Goal: Transaction & Acquisition: Purchase product/service

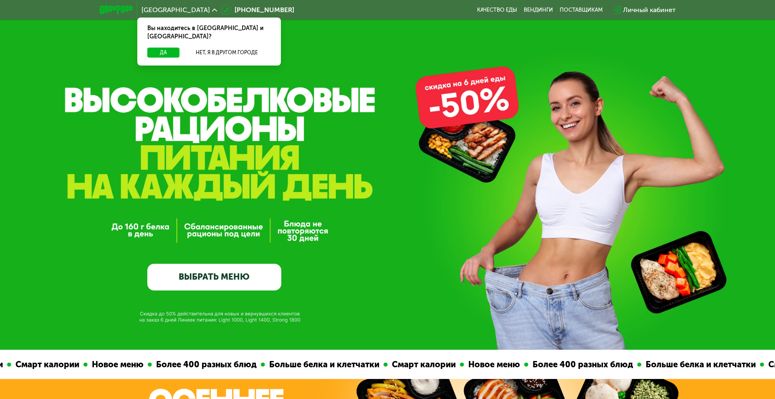
click at [232, 279] on link "ВЫБРАТЬ МЕНЮ" at bounding box center [214, 277] width 134 height 27
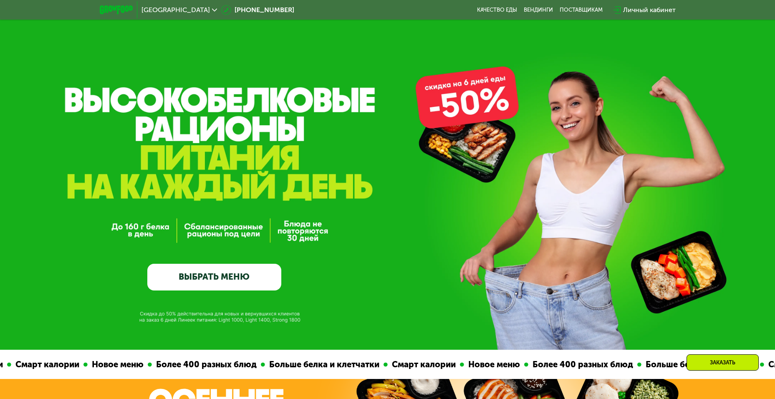
scroll to position [675, 0]
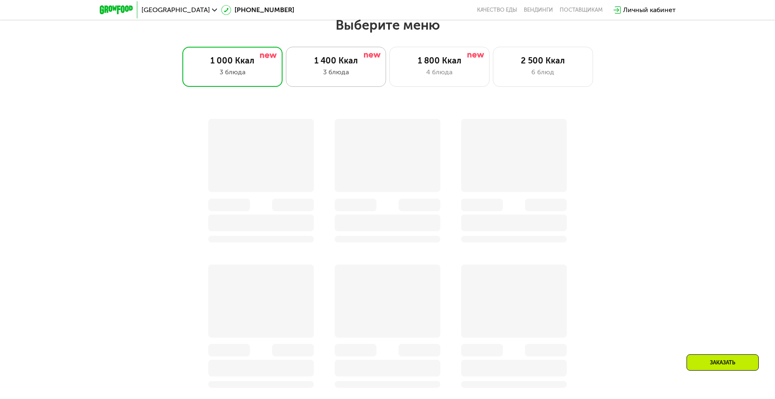
click at [339, 65] on div "1 400 Ккал" at bounding box center [335, 60] width 83 height 10
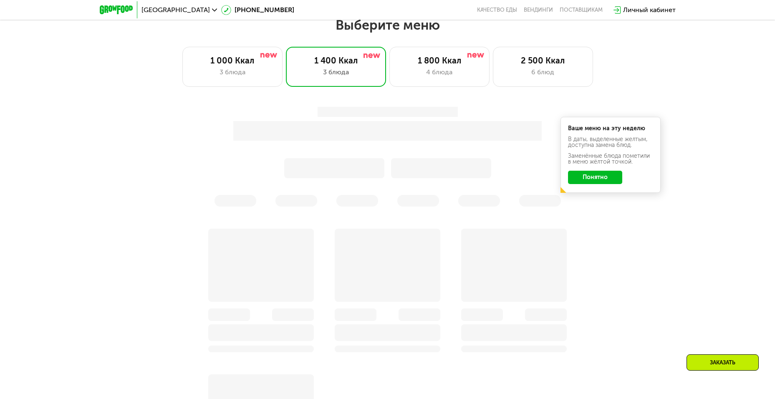
click at [593, 177] on button "Понятно" at bounding box center [595, 177] width 54 height 13
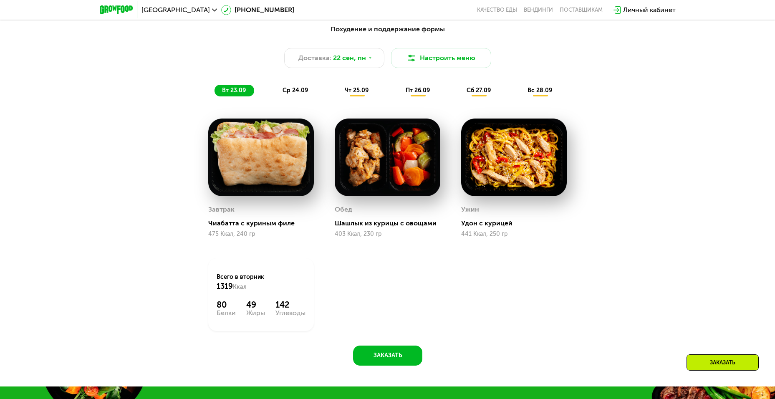
scroll to position [758, 0]
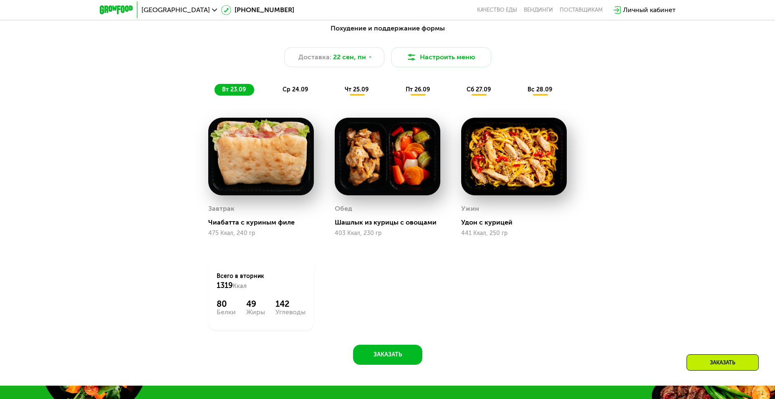
click at [297, 96] on div "ср 24.09" at bounding box center [295, 90] width 41 height 12
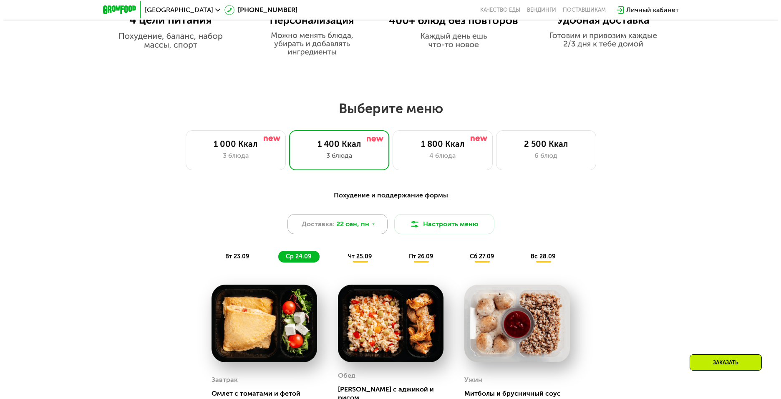
scroll to position [633, 0]
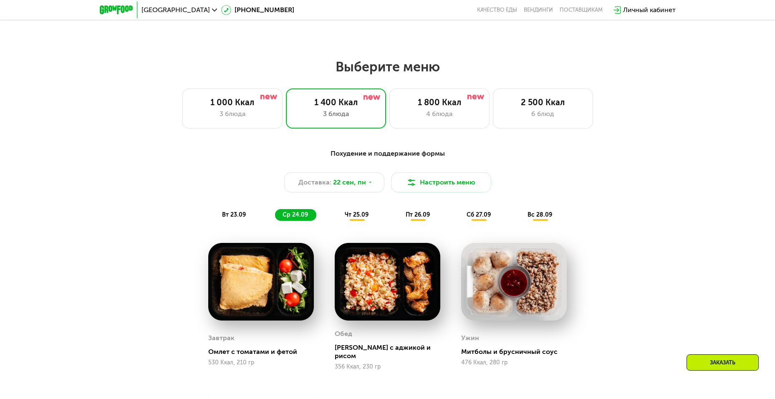
click at [366, 215] on span "чт 25.09" at bounding box center [357, 214] width 24 height 7
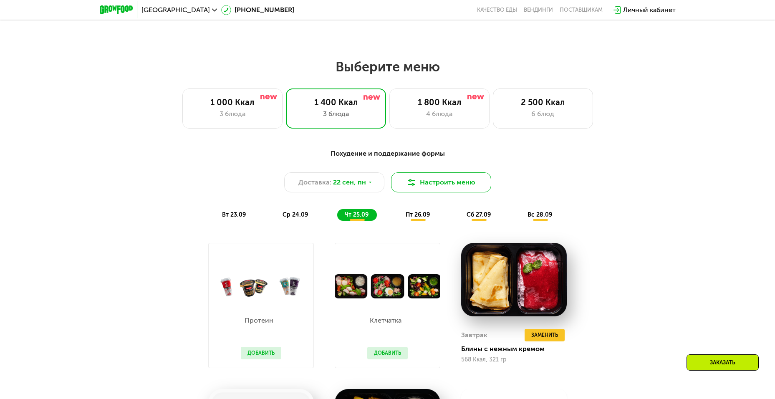
click at [433, 191] on button "Настроить меню" at bounding box center [441, 182] width 100 height 20
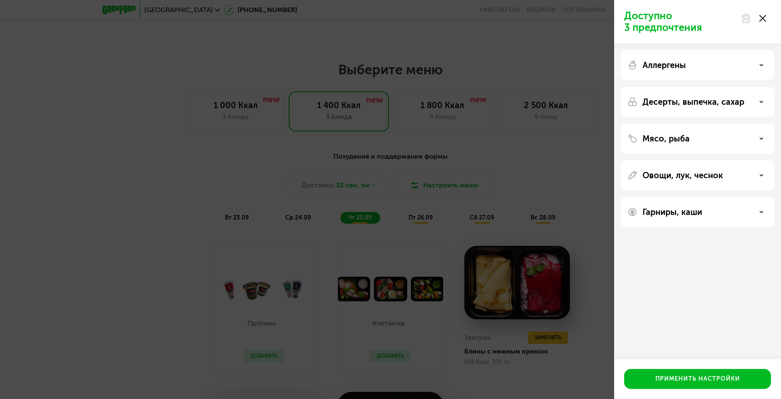
click at [728, 67] on div "Аллергены" at bounding box center [697, 65] width 140 height 10
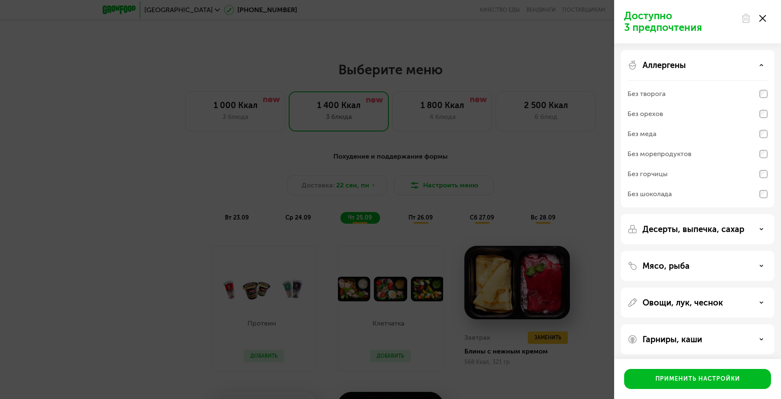
click at [728, 67] on div "Аллергены" at bounding box center [697, 65] width 140 height 10
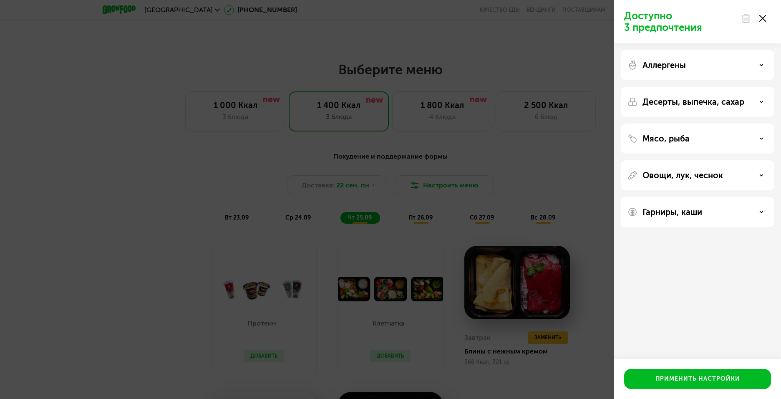
click at [747, 102] on div "Десерты, выпечка, сахар" at bounding box center [697, 102] width 140 height 10
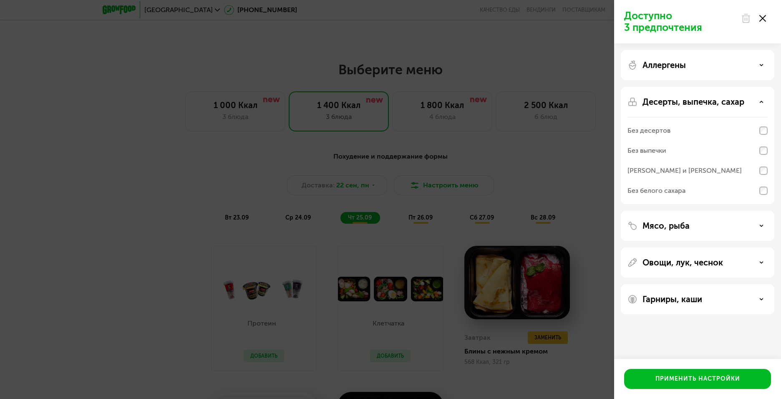
click at [700, 223] on div "Мясо, рыба" at bounding box center [697, 226] width 140 height 10
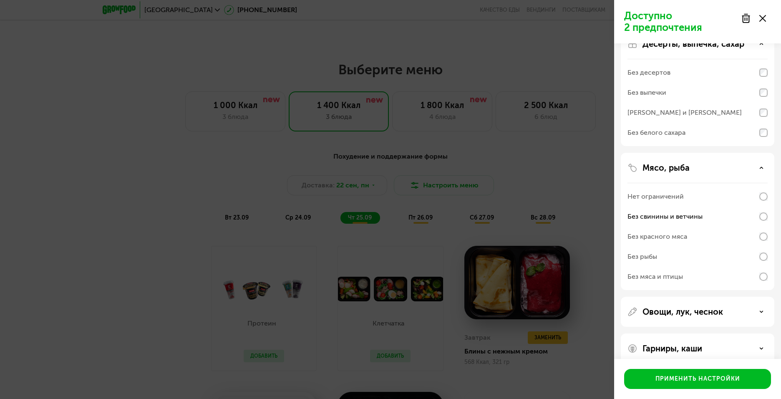
scroll to position [71, 0]
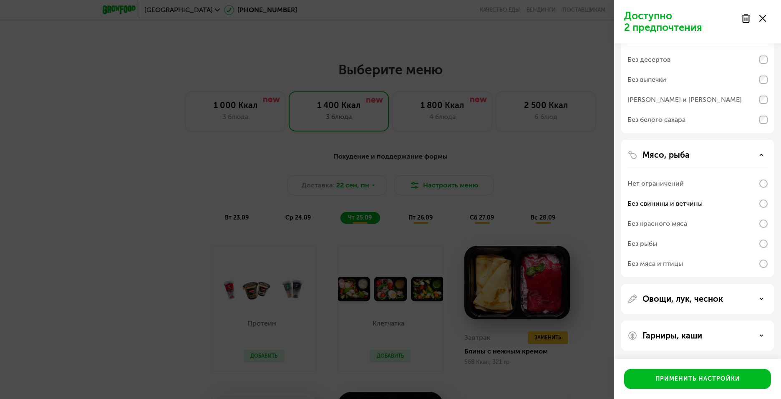
click at [757, 298] on div "Овощи, лук, чеснок" at bounding box center [697, 299] width 140 height 10
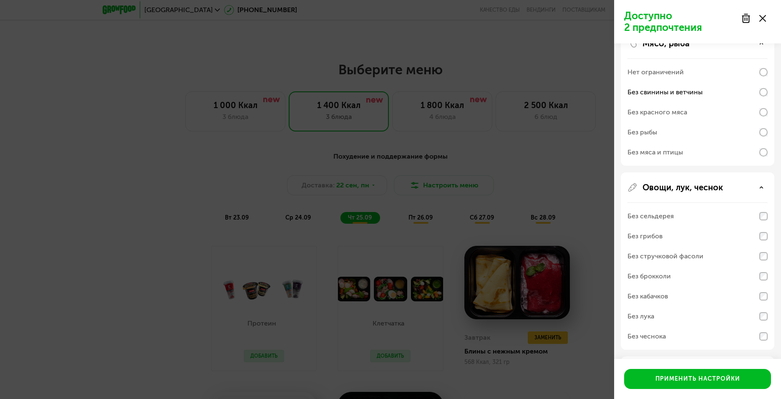
scroll to position [218, 0]
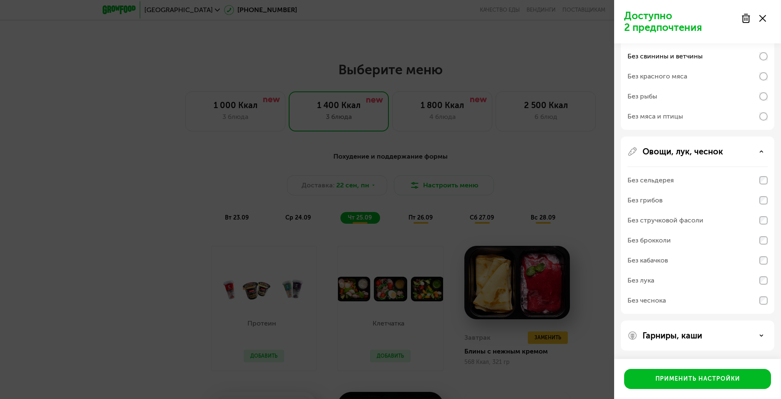
click at [748, 332] on div "Гарниры, каши" at bounding box center [697, 335] width 140 height 10
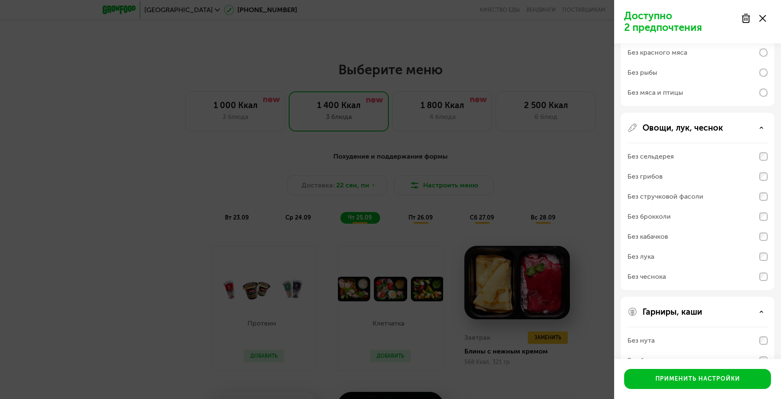
scroll to position [325, 0]
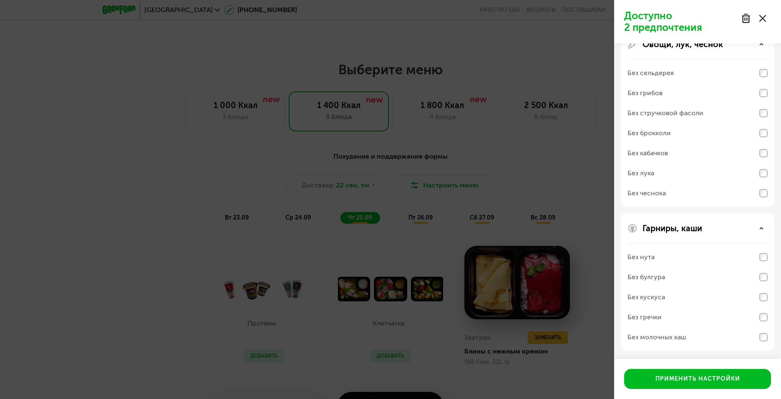
click at [762, 43] on icon at bounding box center [761, 44] width 4 height 4
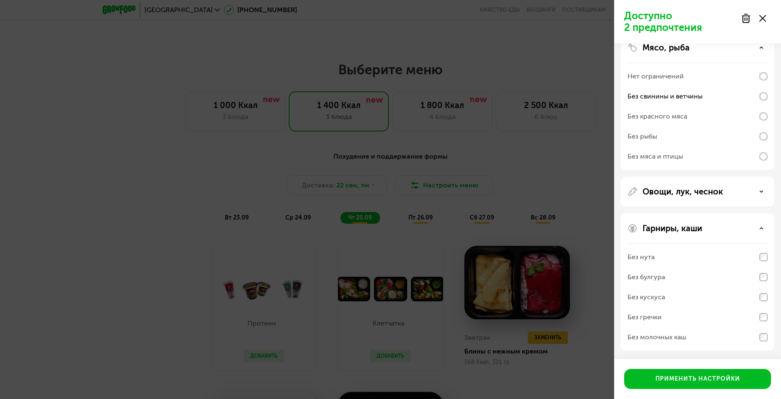
scroll to position [178, 0]
click at [761, 50] on div "Мясо, рыба" at bounding box center [697, 48] width 140 height 10
click at [761, 50] on div "Без десертов" at bounding box center [697, 60] width 140 height 20
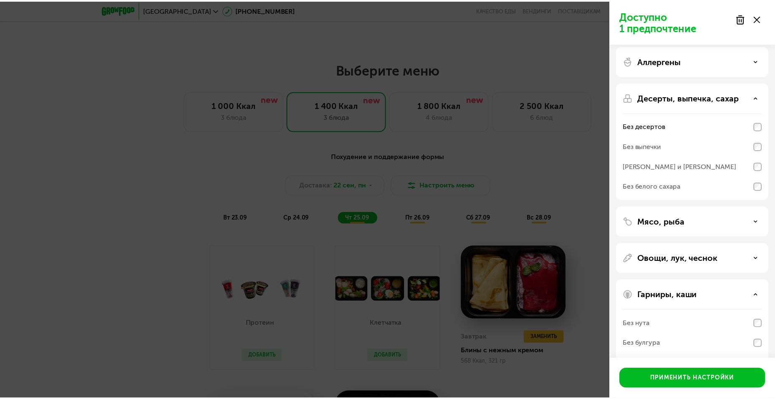
scroll to position [0, 0]
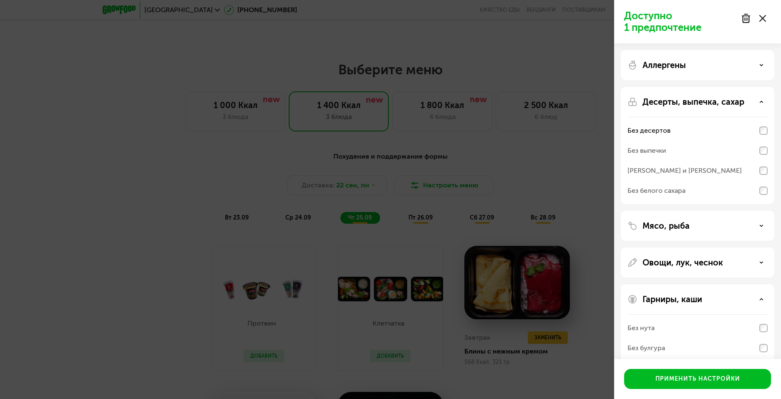
click at [768, 131] on div "Десерты, выпечка, сахар Без десертов Без выпечки Без сэндвичей и круассанов Без…" at bounding box center [697, 145] width 153 height 117
click at [764, 101] on div "Десерты, выпечка, сахар" at bounding box center [697, 102] width 140 height 10
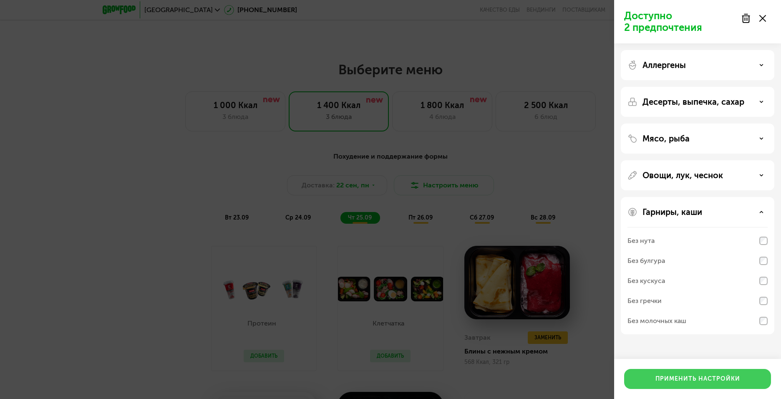
click at [717, 378] on div "Применить настройки" at bounding box center [697, 379] width 85 height 8
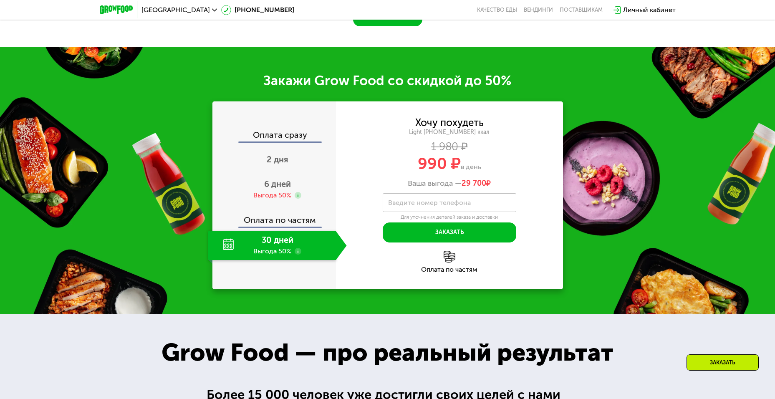
scroll to position [1175, 0]
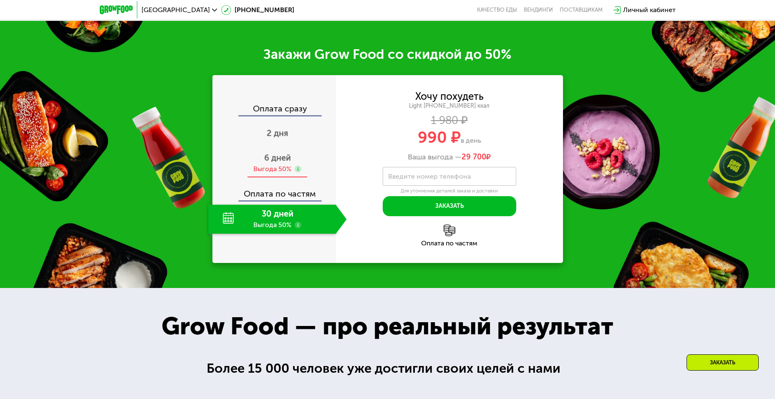
click at [281, 161] on span "6 дней" at bounding box center [277, 158] width 27 height 10
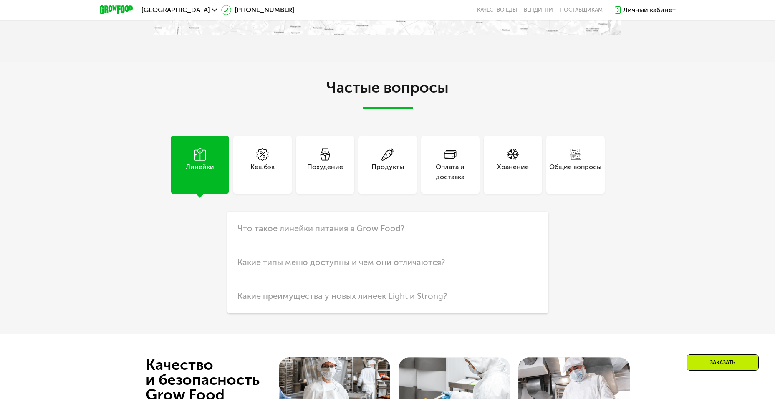
scroll to position [2427, 0]
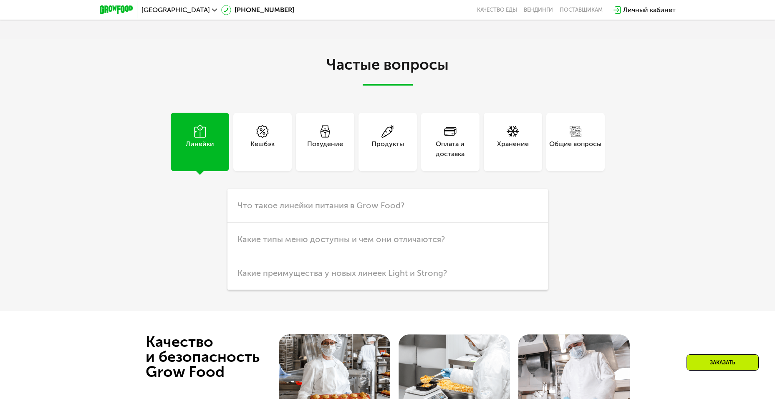
click at [326, 133] on icon at bounding box center [325, 131] width 13 height 13
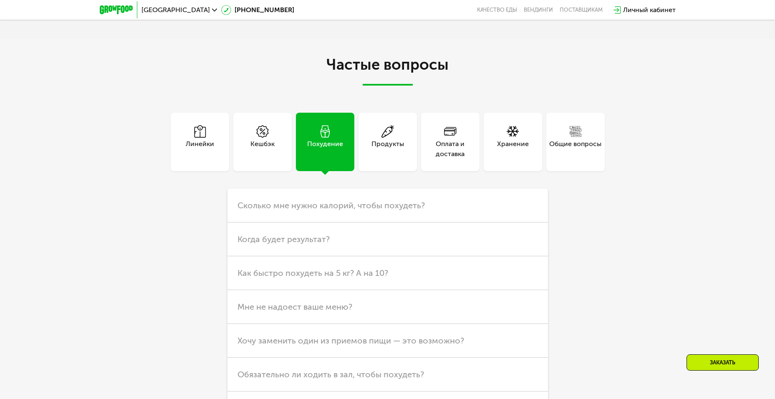
click at [456, 155] on div "Оплата и доставка" at bounding box center [450, 149] width 58 height 20
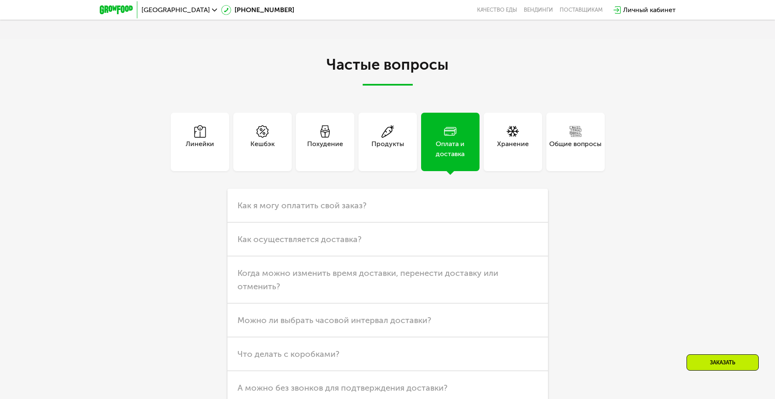
click at [207, 154] on div "Линейки" at bounding box center [200, 149] width 28 height 20
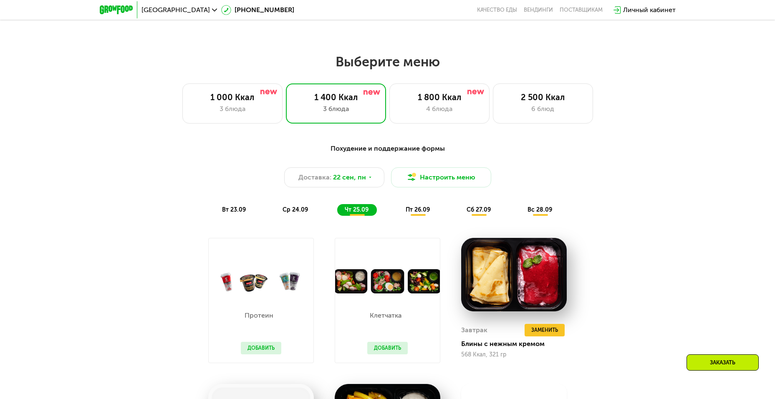
scroll to position [621, 0]
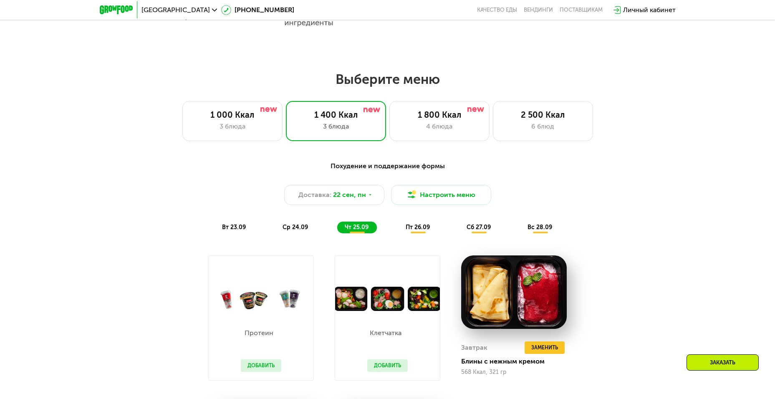
click at [420, 233] on div "пт 26.09" at bounding box center [418, 227] width 40 height 12
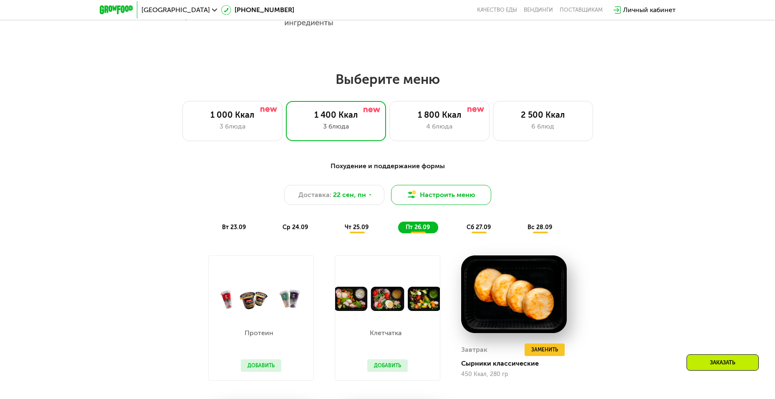
click at [429, 199] on button "Настроить меню" at bounding box center [441, 195] width 100 height 20
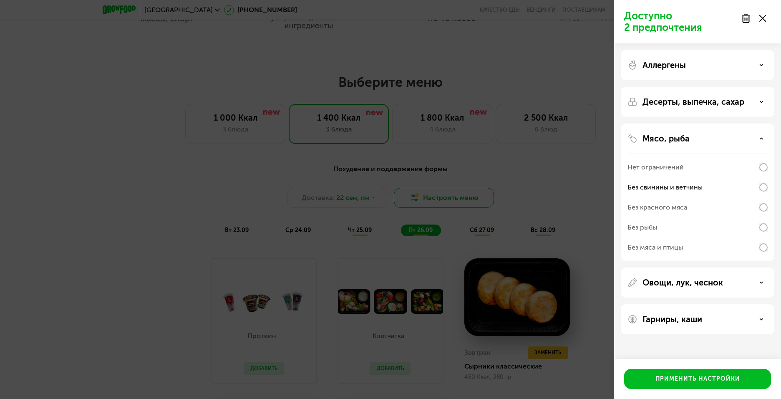
click at [429, 199] on div "Доступно 2 предпочтения Аллергены Десерты, выпечка, сахар Мясо, рыба Нет ограни…" at bounding box center [390, 199] width 781 height 399
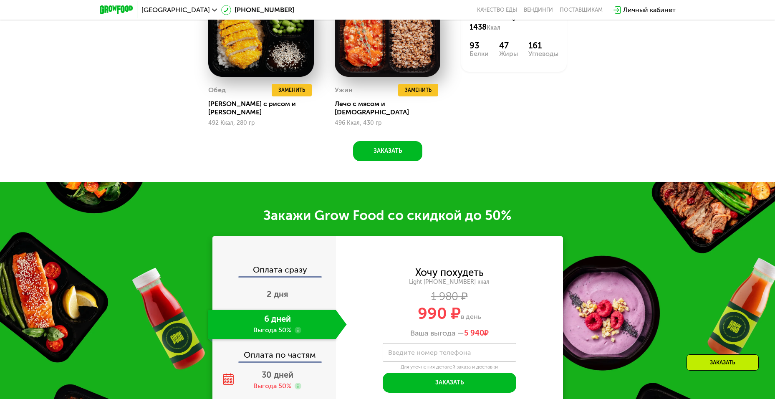
scroll to position [1038, 0]
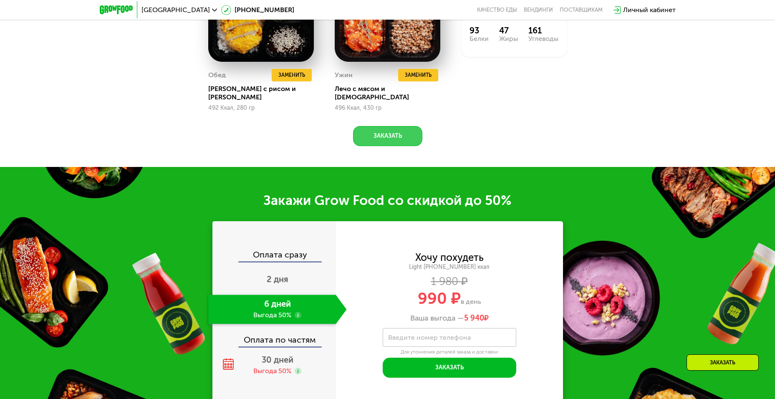
click at [393, 128] on button "Заказать" at bounding box center [387, 136] width 69 height 20
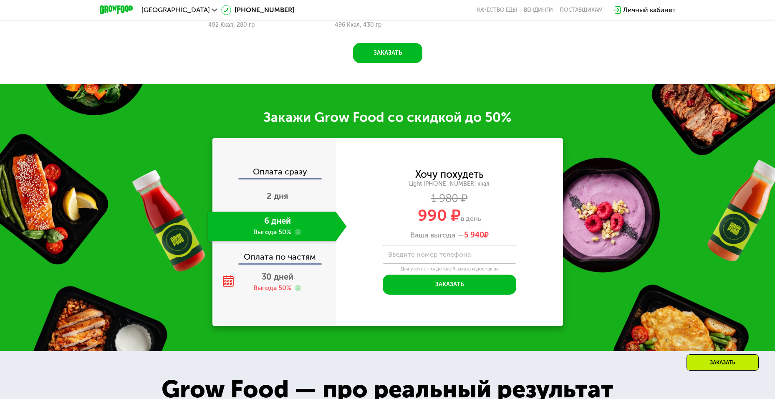
scroll to position [1199, 0]
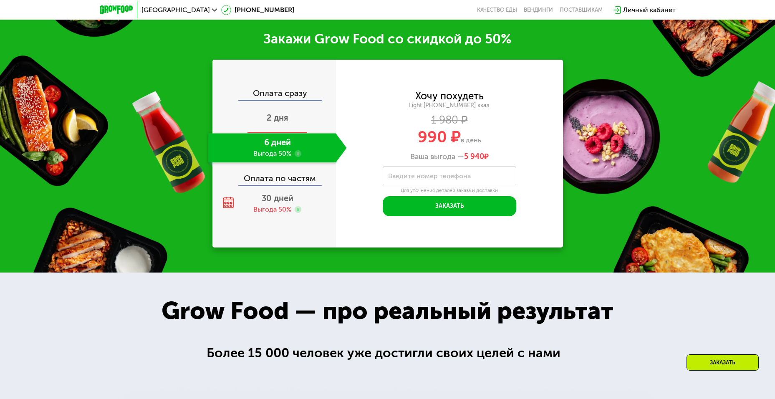
click at [276, 115] on span "2 дня" at bounding box center [278, 118] width 22 height 10
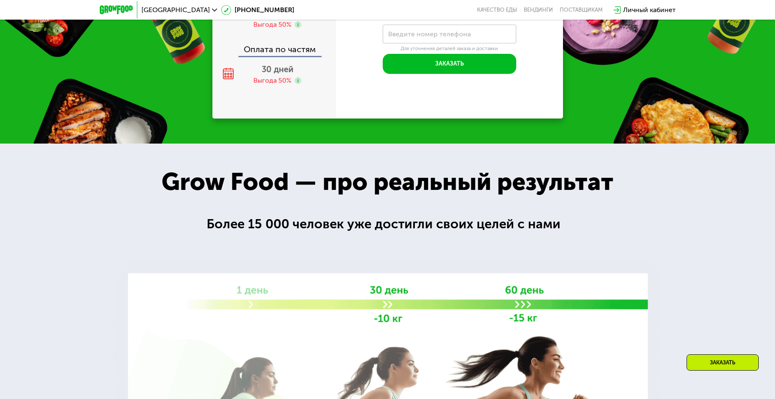
scroll to position [1157, 0]
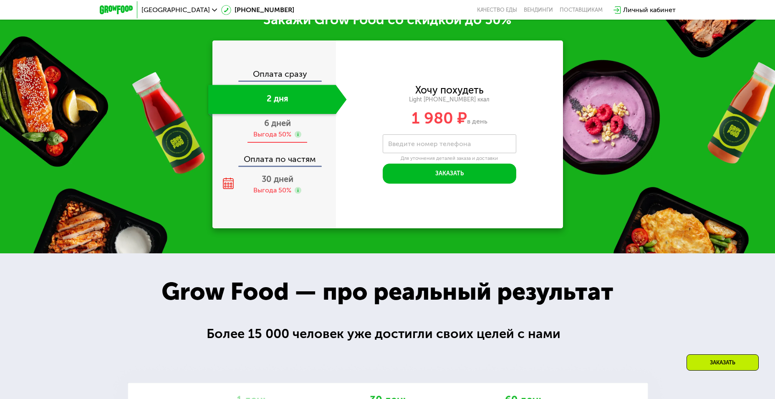
click at [279, 128] on span "6 дней" at bounding box center [277, 123] width 27 height 10
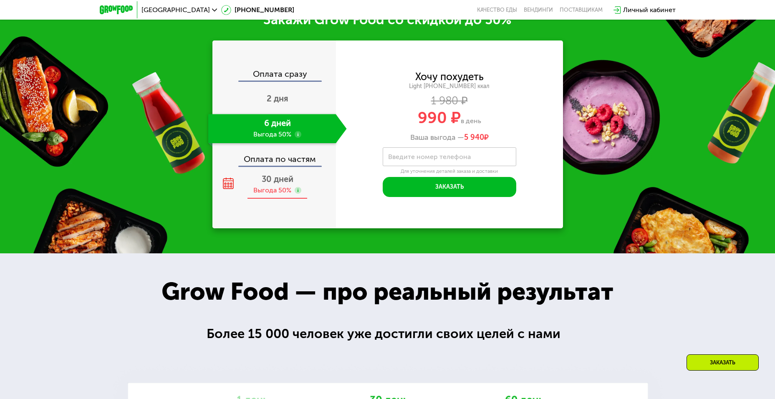
click at [276, 195] on div "Выгода 50%" at bounding box center [272, 190] width 38 height 9
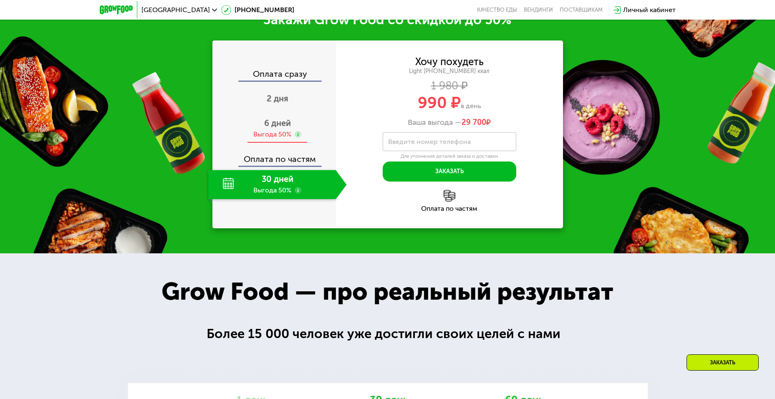
click at [282, 128] on span "6 дней" at bounding box center [277, 123] width 27 height 10
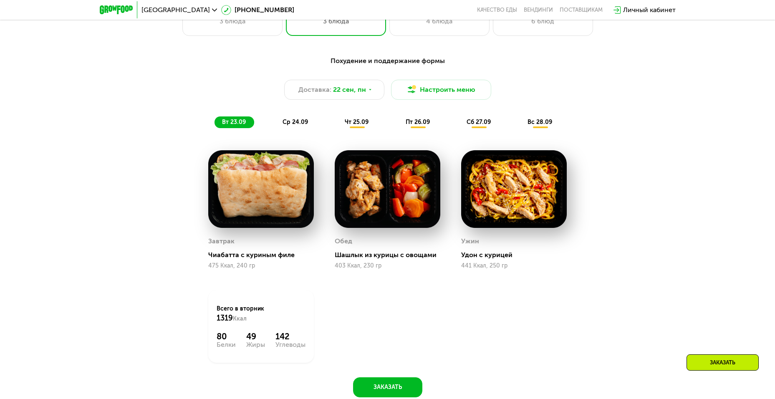
scroll to position [740, 0]
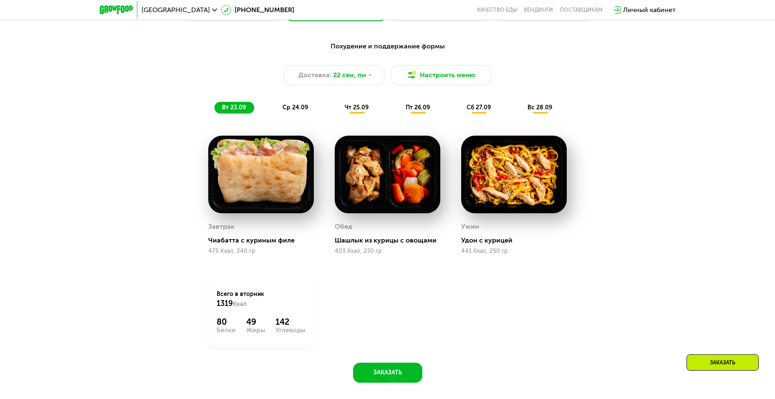
click at [304, 108] on span "ср 24.09" at bounding box center [294, 107] width 25 height 7
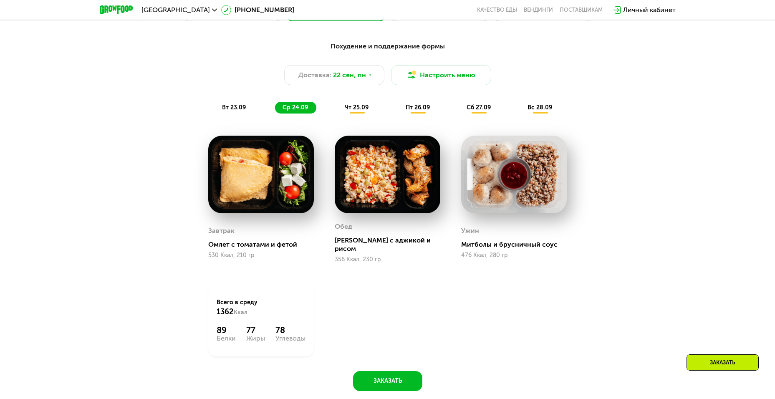
click at [364, 111] on span "чт 25.09" at bounding box center [357, 107] width 24 height 7
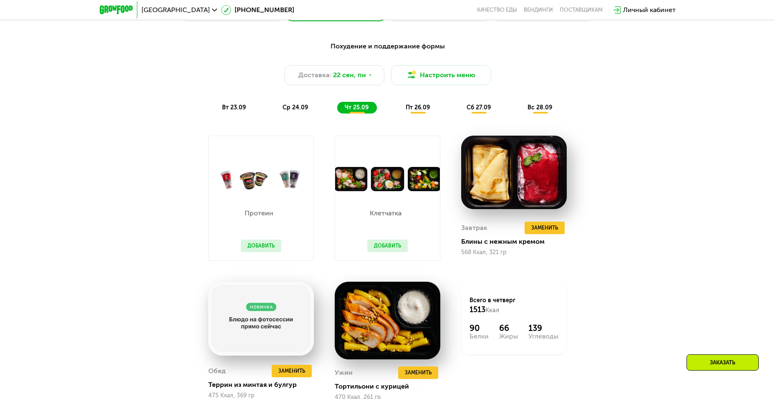
click at [412, 111] on span "пт 26.09" at bounding box center [417, 107] width 24 height 7
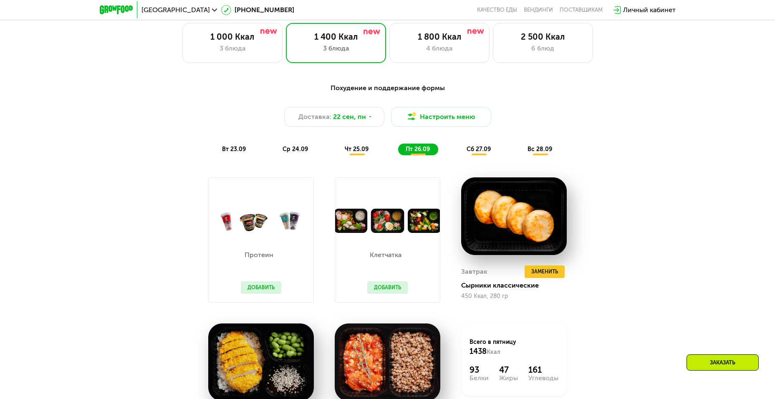
scroll to position [657, 0]
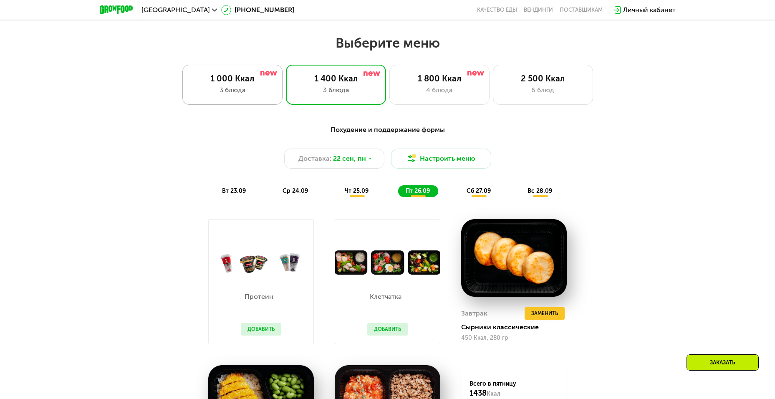
click at [238, 98] on div "1 000 Ккал 3 блюда" at bounding box center [232, 85] width 100 height 40
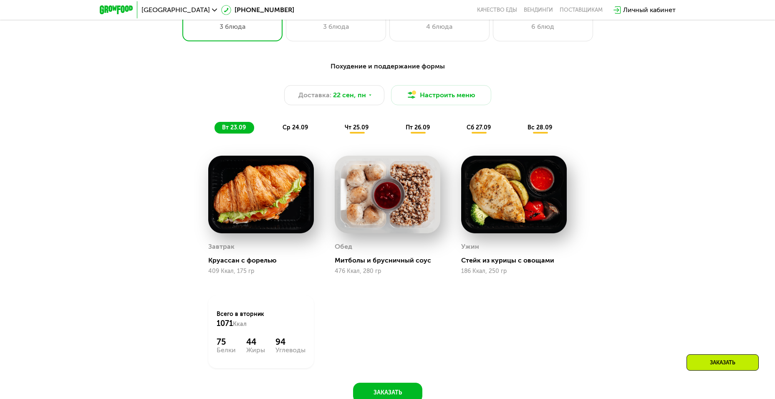
scroll to position [740, 0]
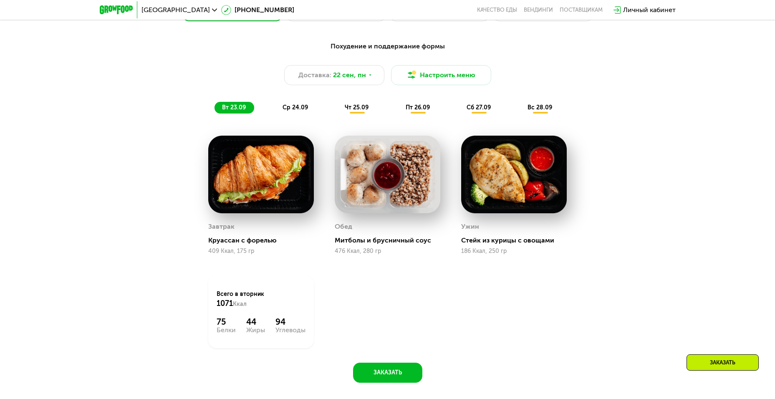
click at [297, 118] on div "Похудение и поддержание формы Доставка: [DATE] Настроить меню вт 23.09 ср 24.09…" at bounding box center [388, 77] width 504 height 82
click at [301, 111] on span "ср 24.09" at bounding box center [294, 107] width 25 height 7
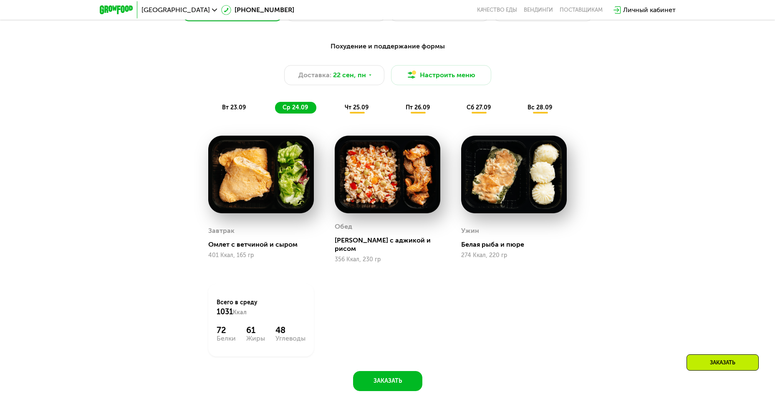
click at [355, 109] on span "чт 25.09" at bounding box center [357, 107] width 24 height 7
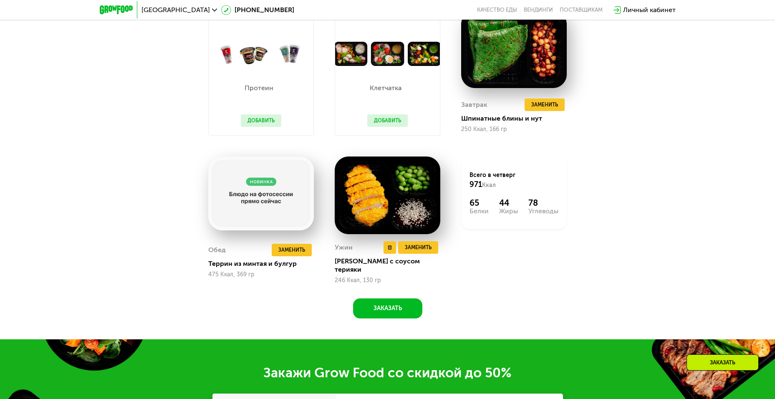
scroll to position [699, 0]
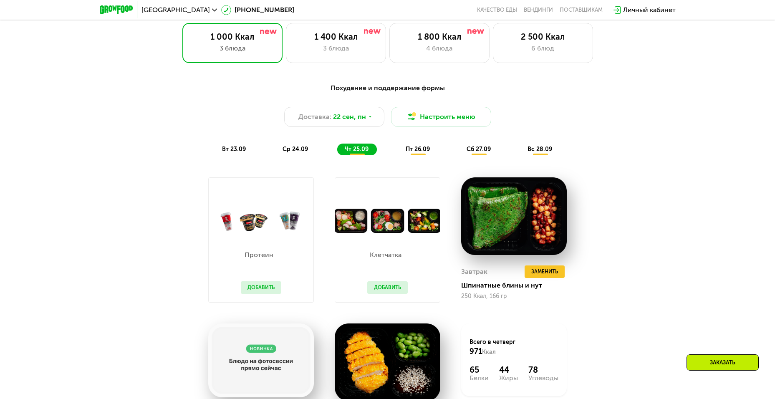
click at [420, 153] on span "пт 26.09" at bounding box center [417, 149] width 24 height 7
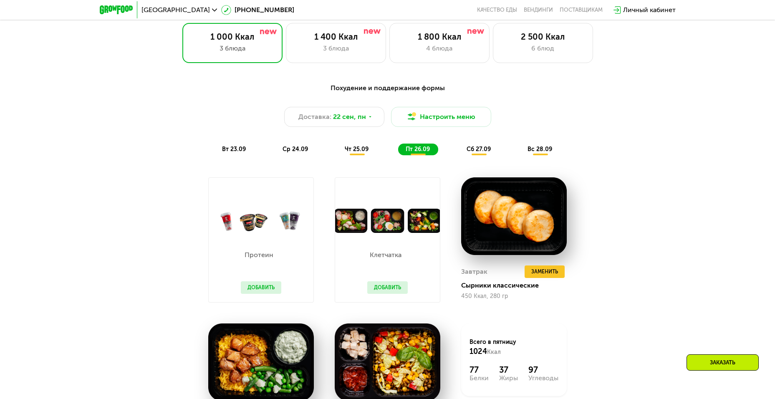
click at [480, 152] on span "сб 27.09" at bounding box center [478, 149] width 24 height 7
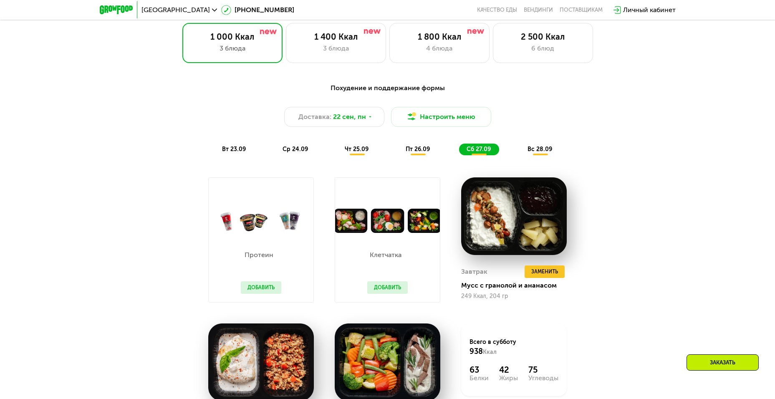
click at [531, 151] on span "вс 28.09" at bounding box center [539, 149] width 25 height 7
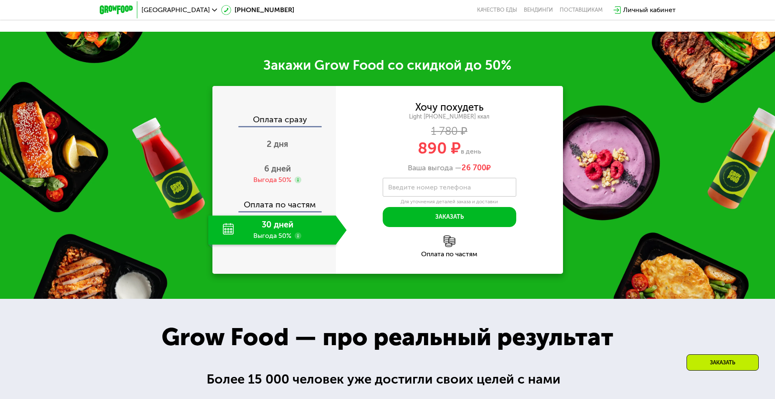
scroll to position [1157, 0]
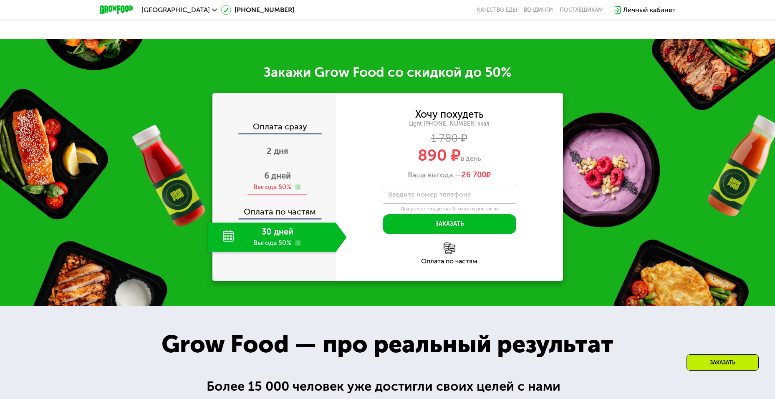
click at [272, 185] on div "6 дней Выгода 50%" at bounding box center [277, 180] width 138 height 29
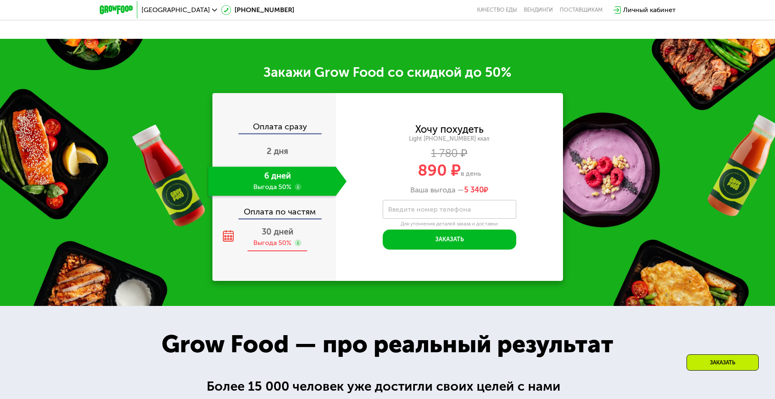
click at [285, 240] on div "30 дней Выгода 50%" at bounding box center [277, 236] width 138 height 29
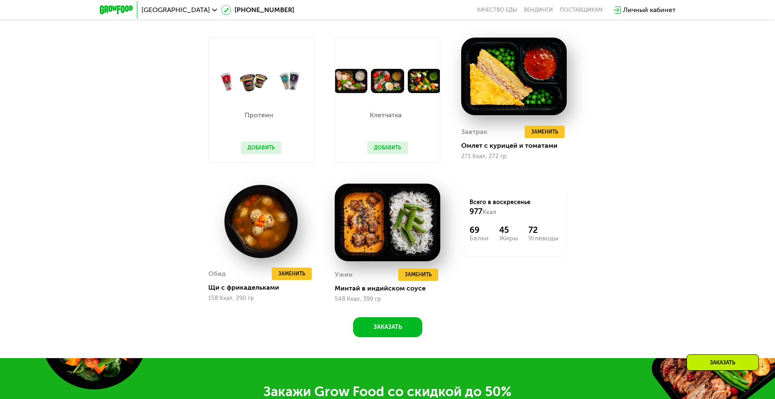
scroll to position [824, 0]
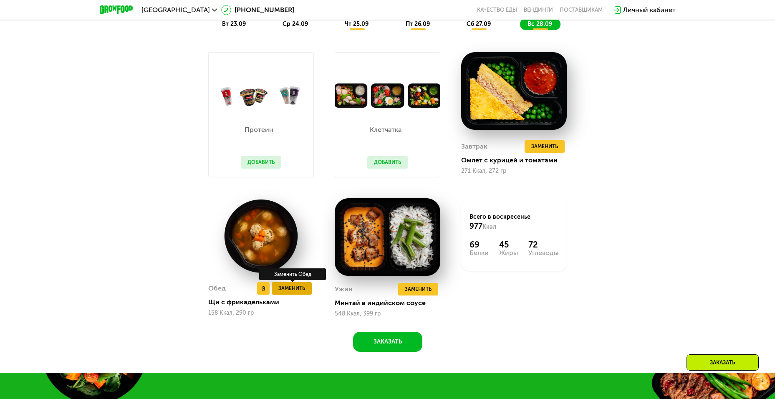
click at [296, 292] on span "Заменить" at bounding box center [291, 288] width 27 height 8
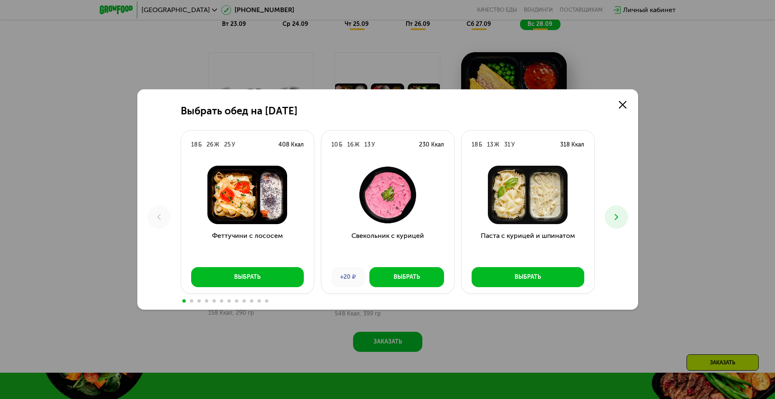
click at [610, 216] on button at bounding box center [615, 216] width 23 height 23
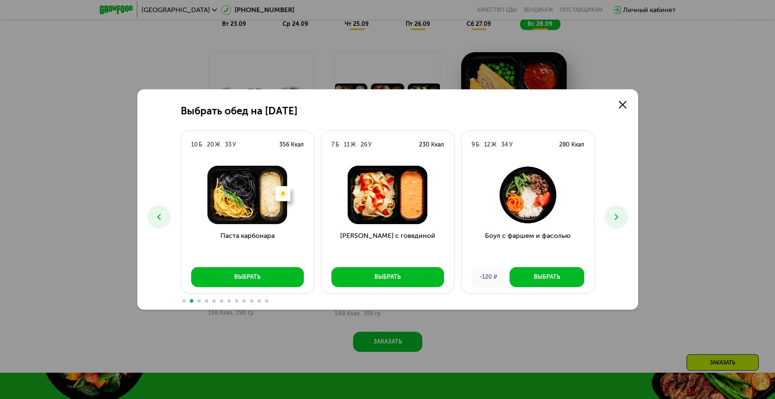
click at [610, 216] on button at bounding box center [615, 216] width 23 height 23
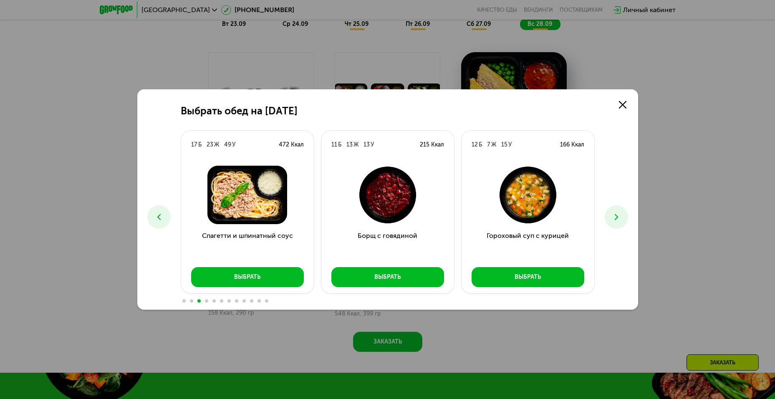
click at [610, 216] on button at bounding box center [615, 216] width 23 height 23
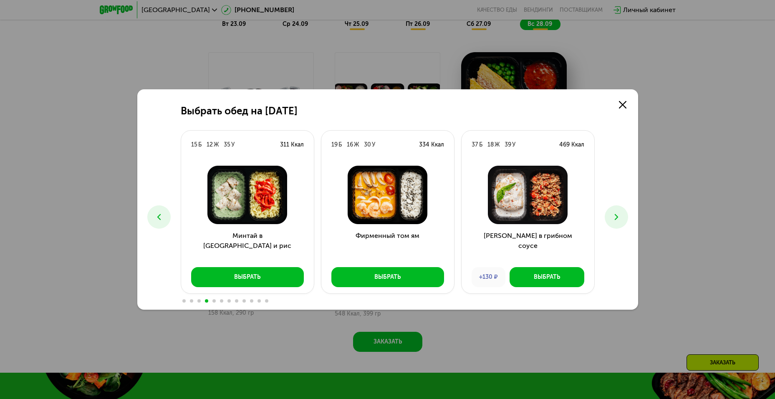
click at [615, 226] on button at bounding box center [615, 216] width 23 height 23
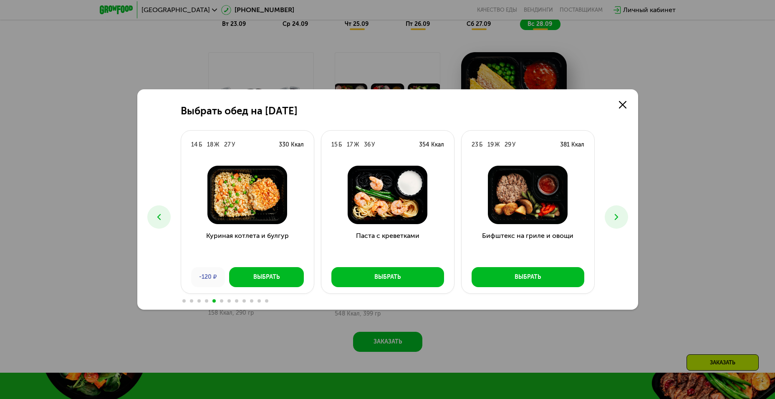
click at [615, 226] on button at bounding box center [615, 216] width 23 height 23
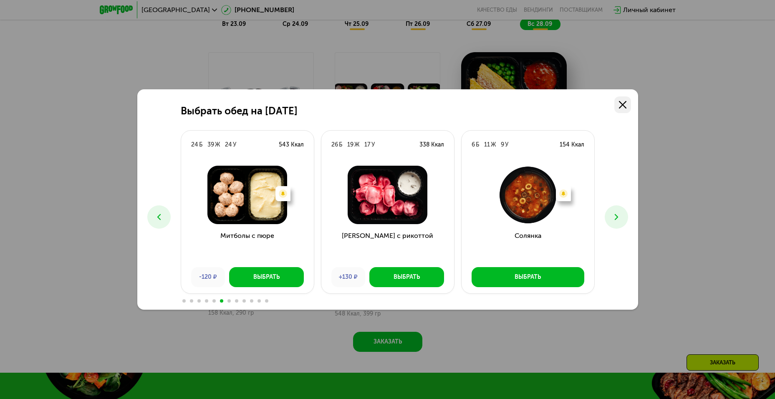
click at [621, 108] on icon at bounding box center [623, 105] width 8 height 8
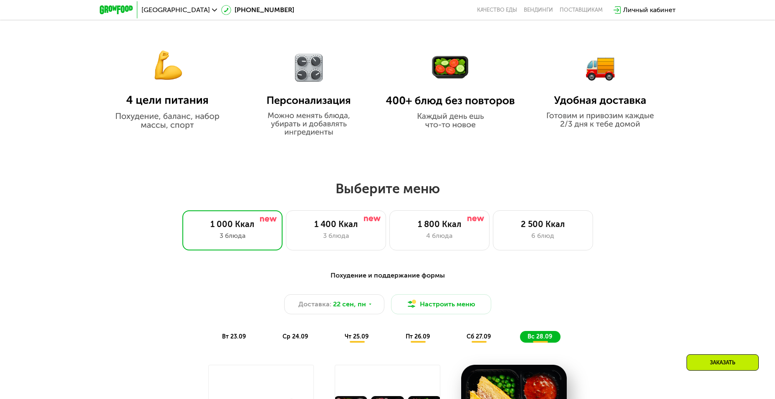
scroll to position [532, 0]
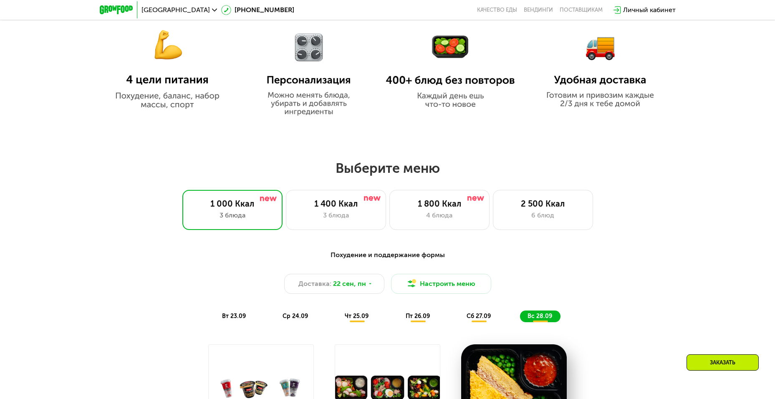
click at [323, 82] on img at bounding box center [308, 68] width 101 height 96
click at [306, 56] on img at bounding box center [308, 68] width 101 height 96
click at [341, 218] on div "3 блюда" at bounding box center [335, 215] width 83 height 10
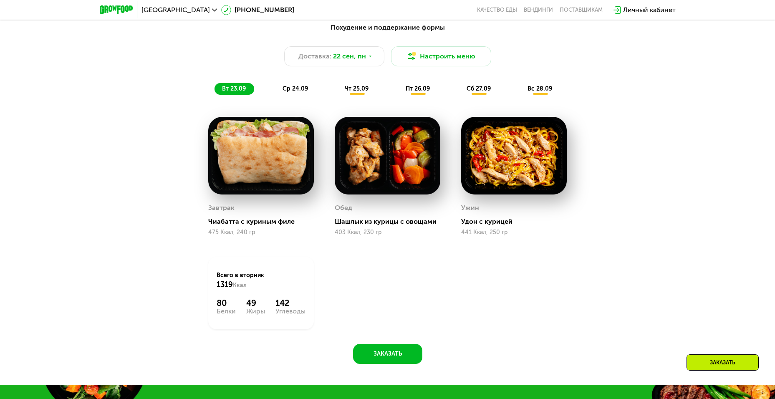
scroll to position [782, 0]
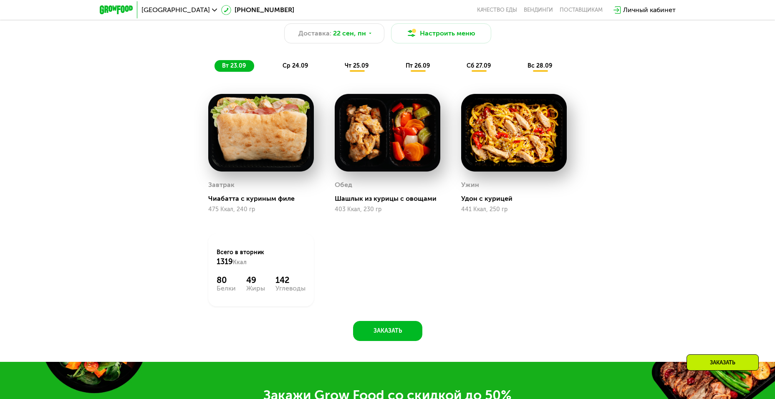
click at [296, 63] on div "ср 24.09" at bounding box center [295, 66] width 41 height 12
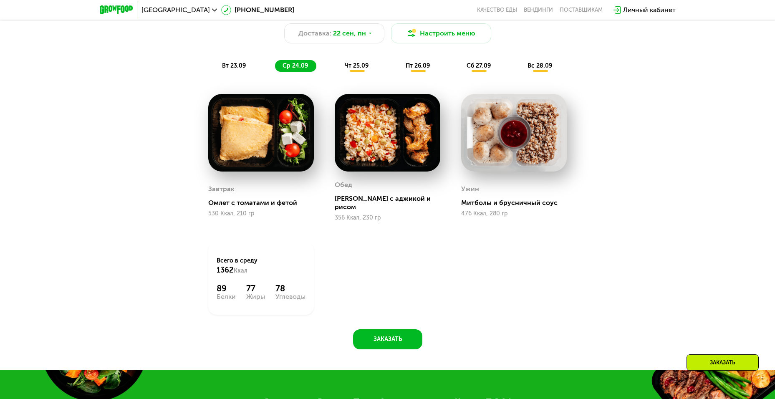
click at [355, 72] on div "чт 25.09" at bounding box center [357, 66] width 40 height 12
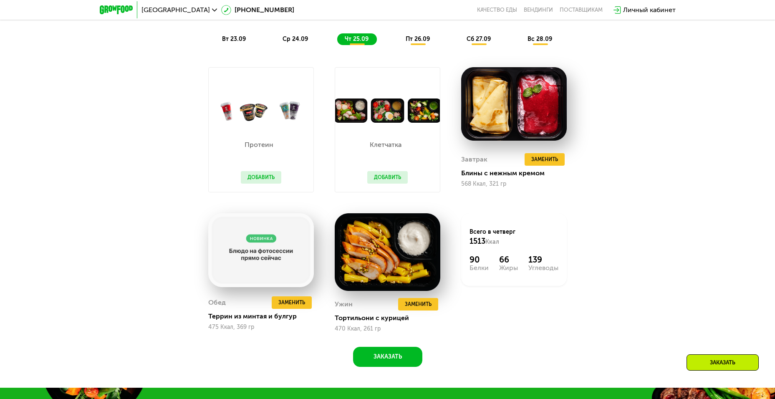
scroll to position [824, 0]
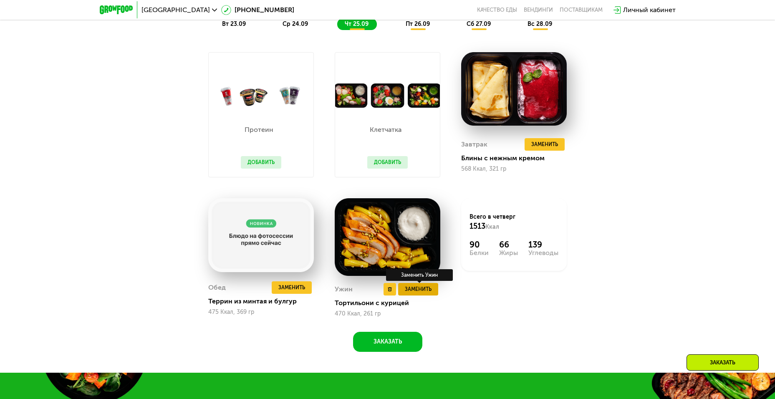
click at [420, 293] on span "Заменить" at bounding box center [418, 289] width 27 height 8
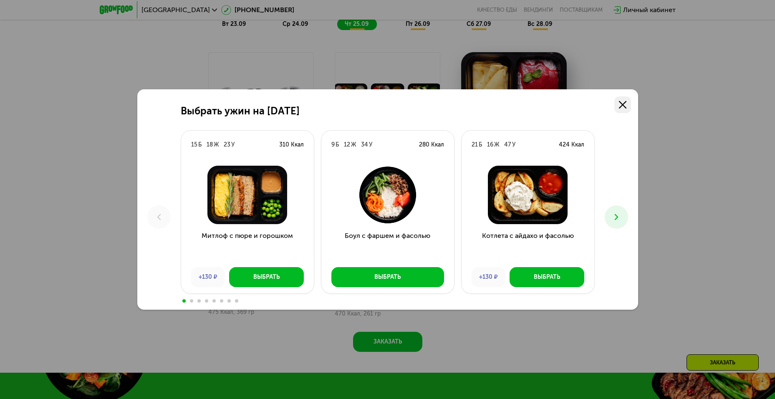
click at [620, 101] on icon at bounding box center [623, 105] width 8 height 8
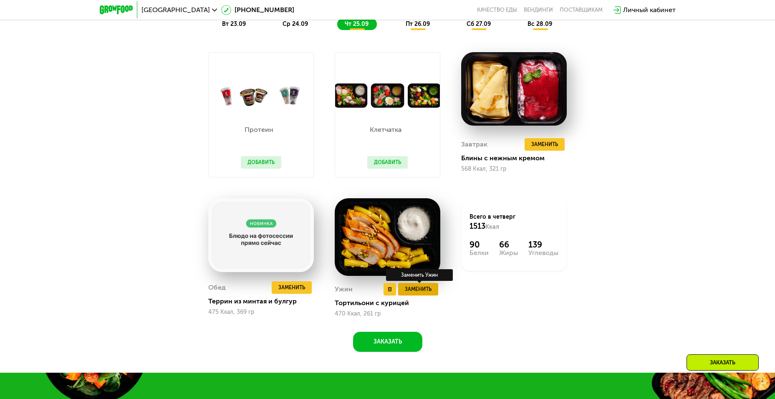
click at [423, 295] on button "Заменить" at bounding box center [418, 289] width 40 height 13
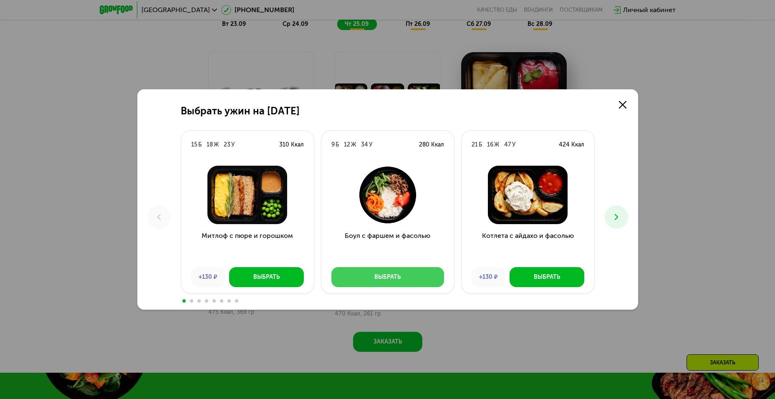
click at [424, 287] on button "Выбрать" at bounding box center [387, 277] width 113 height 20
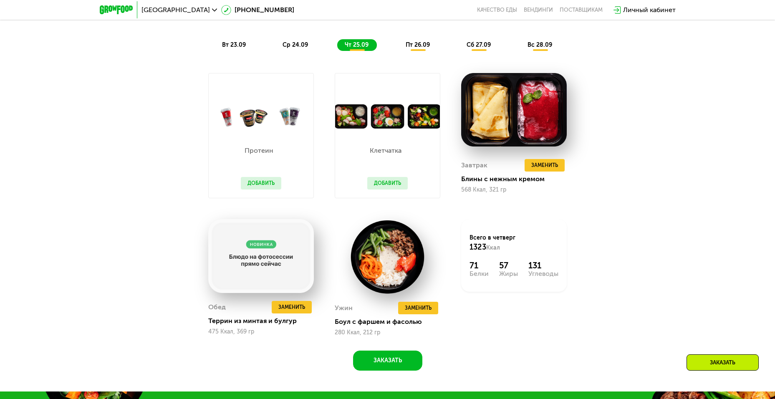
click at [390, 184] on button "Добавить" at bounding box center [387, 183] width 40 height 13
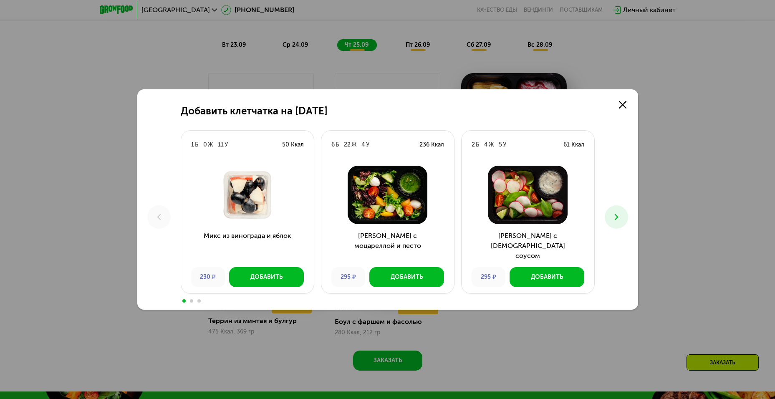
click at [614, 215] on icon at bounding box center [616, 217] width 10 height 10
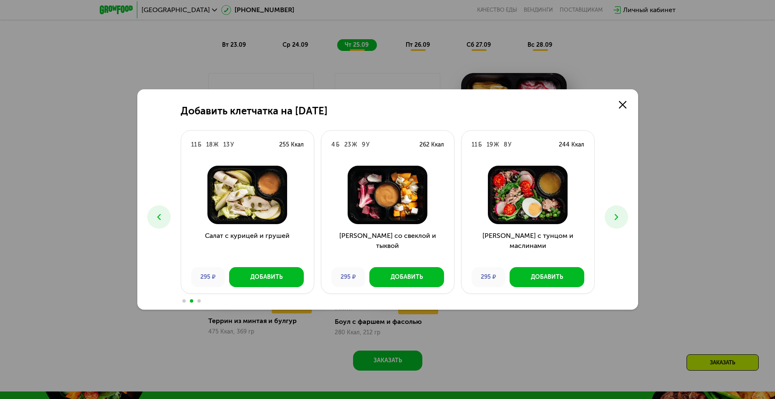
click at [614, 215] on icon at bounding box center [616, 217] width 10 height 10
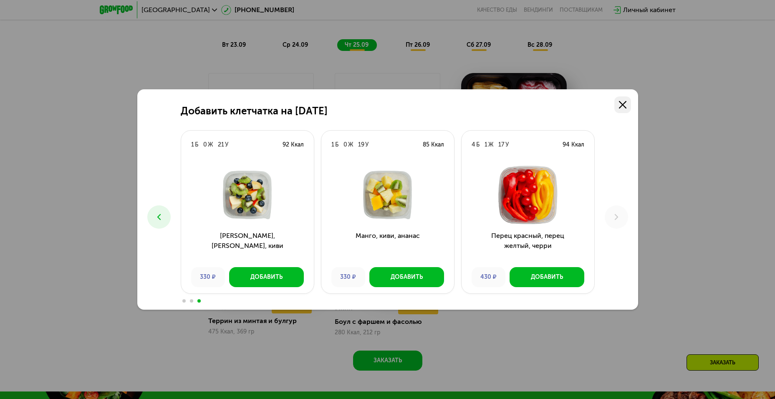
click at [621, 100] on link at bounding box center [622, 104] width 17 height 17
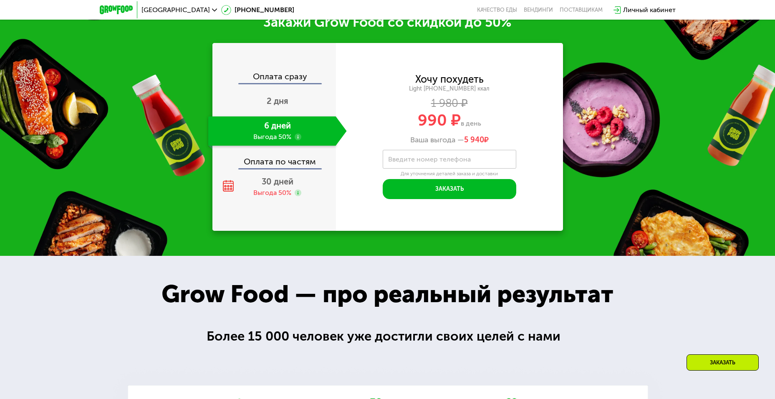
scroll to position [1241, 0]
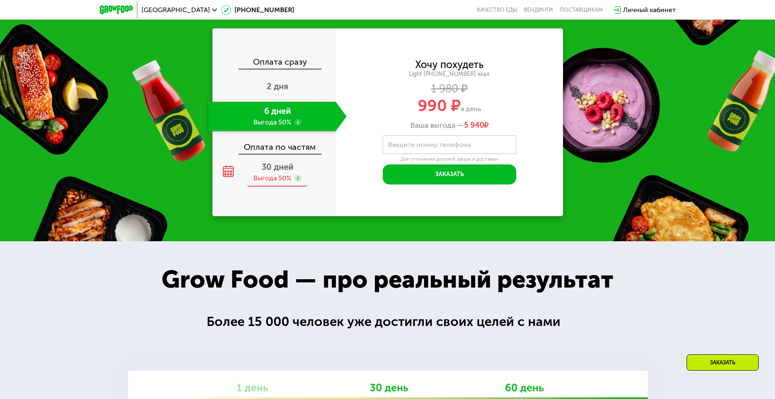
click at [273, 172] on span "30 дней" at bounding box center [278, 167] width 32 height 10
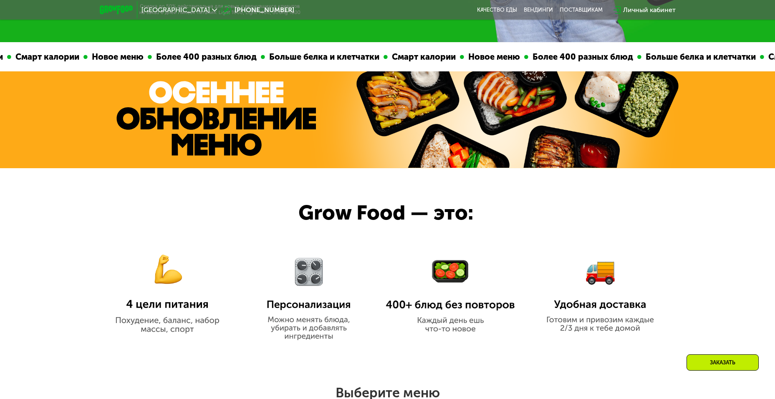
scroll to position [282, 0]
